Goal: Find specific page/section: Find specific page/section

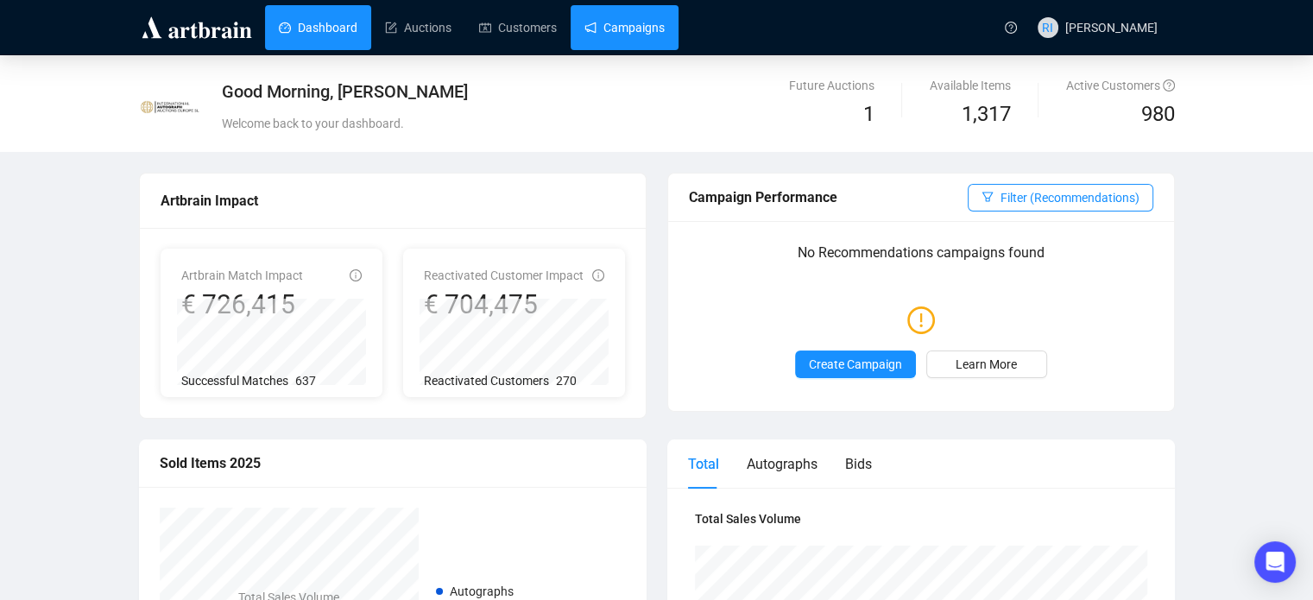
click at [628, 37] on link "Campaigns" at bounding box center [624, 27] width 80 height 45
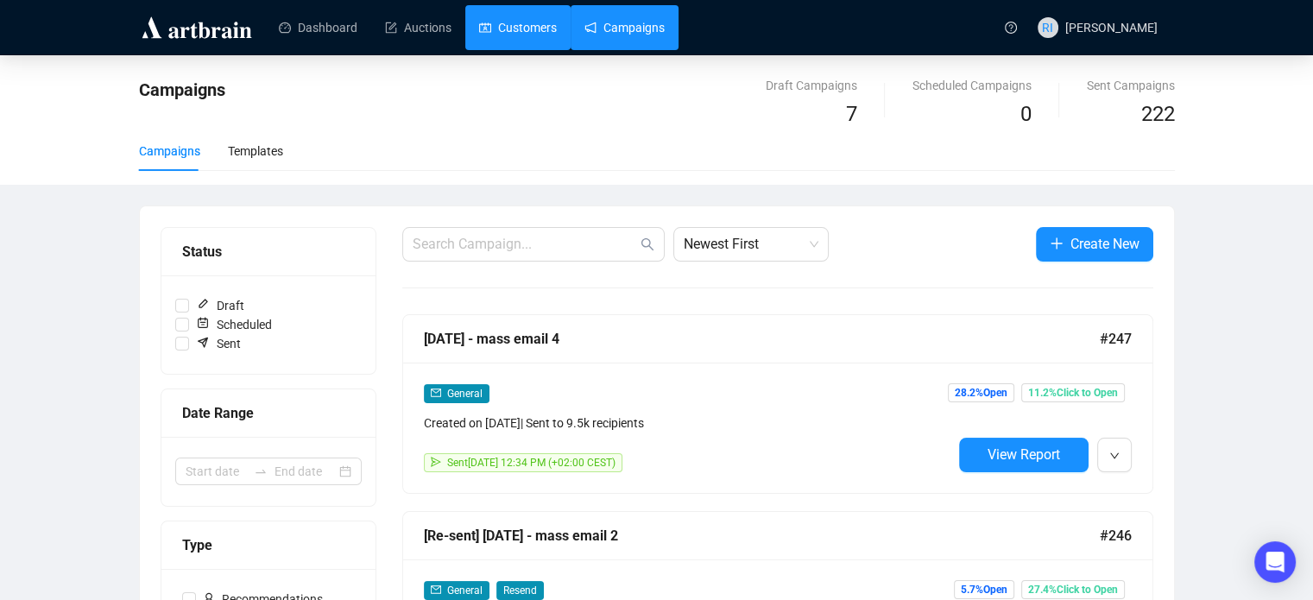
click at [500, 22] on link "Customers" at bounding box center [518, 27] width 78 height 45
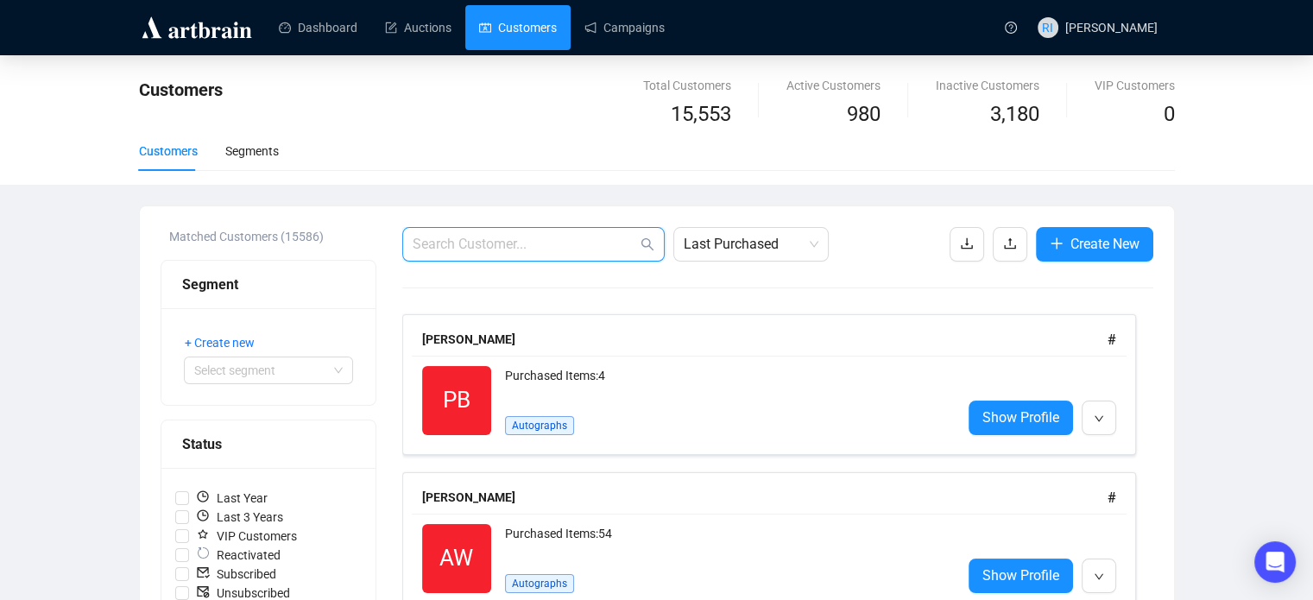
click at [475, 241] on input "text" at bounding box center [525, 244] width 224 height 21
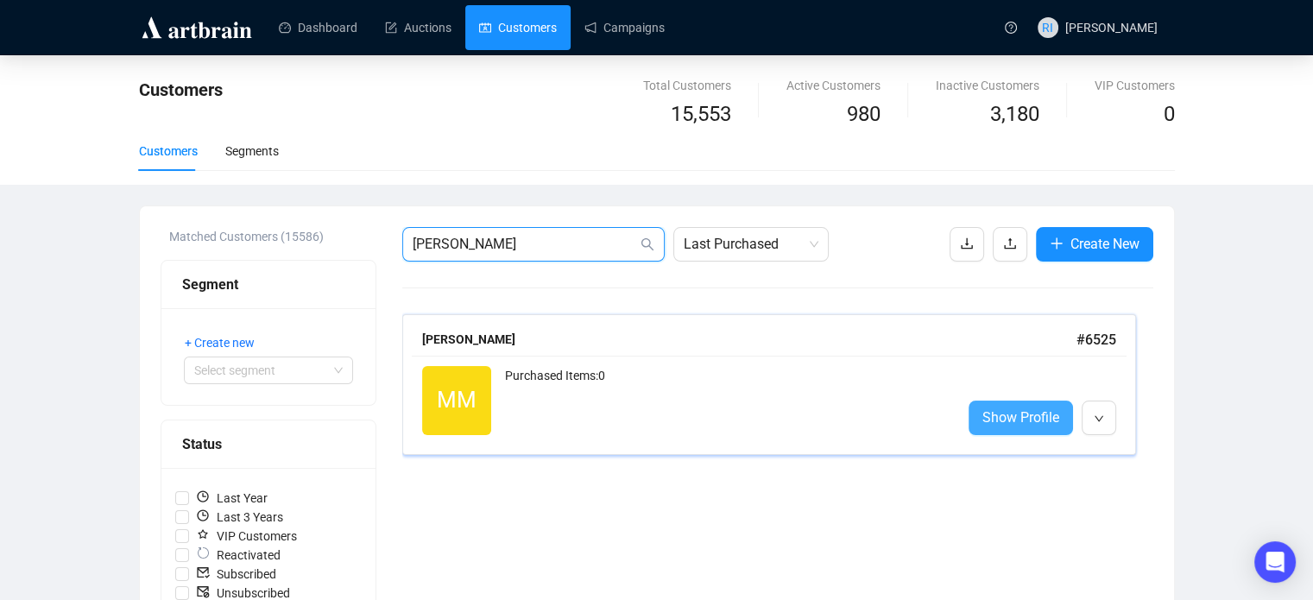
type input "[PERSON_NAME]"
click at [1022, 422] on span "Show Profile" at bounding box center [1020, 418] width 77 height 22
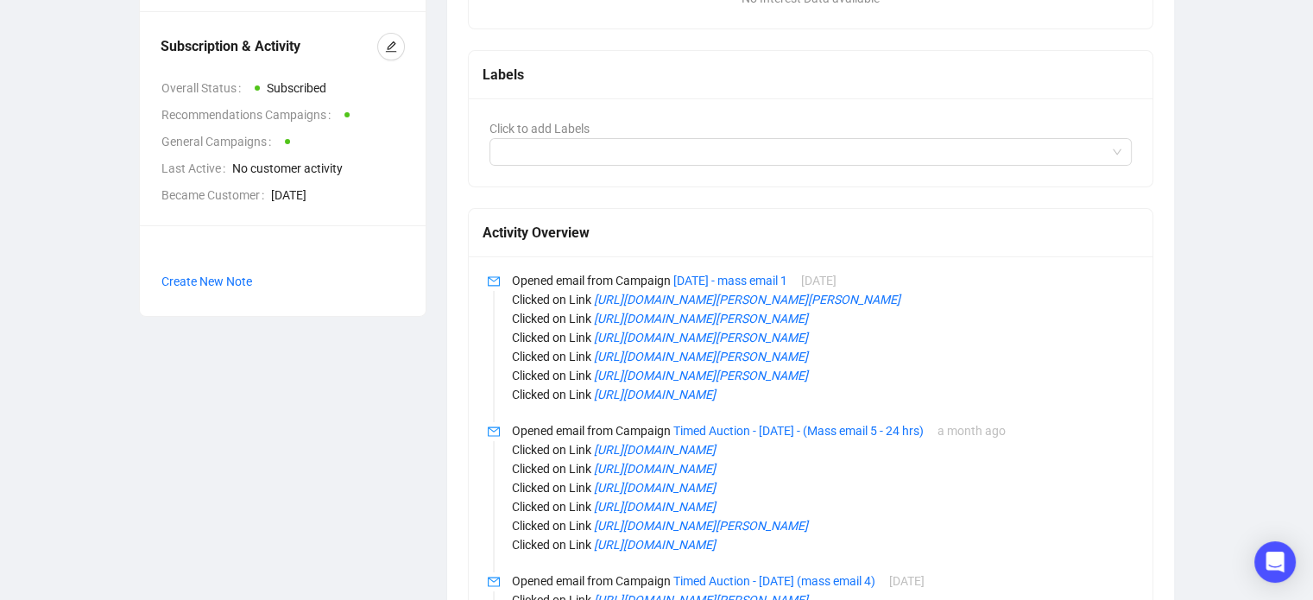
scroll to position [482, 0]
